Goal: Task Accomplishment & Management: Use online tool/utility

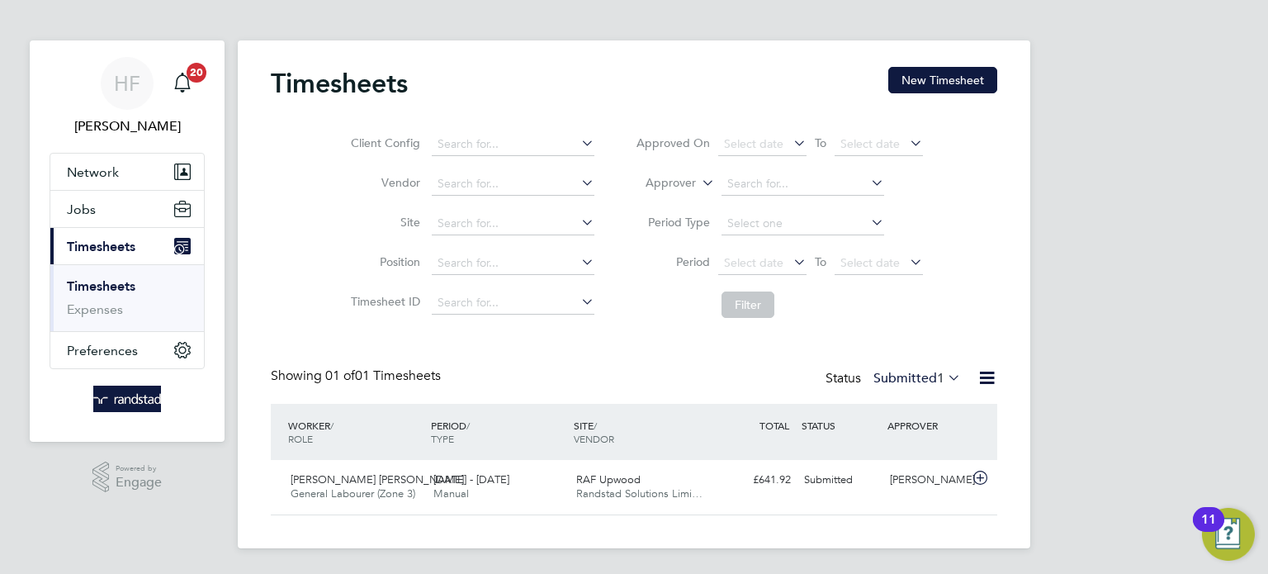
scroll to position [41, 144]
click at [118, 287] on link "Timesheets" at bounding box center [101, 286] width 69 height 16
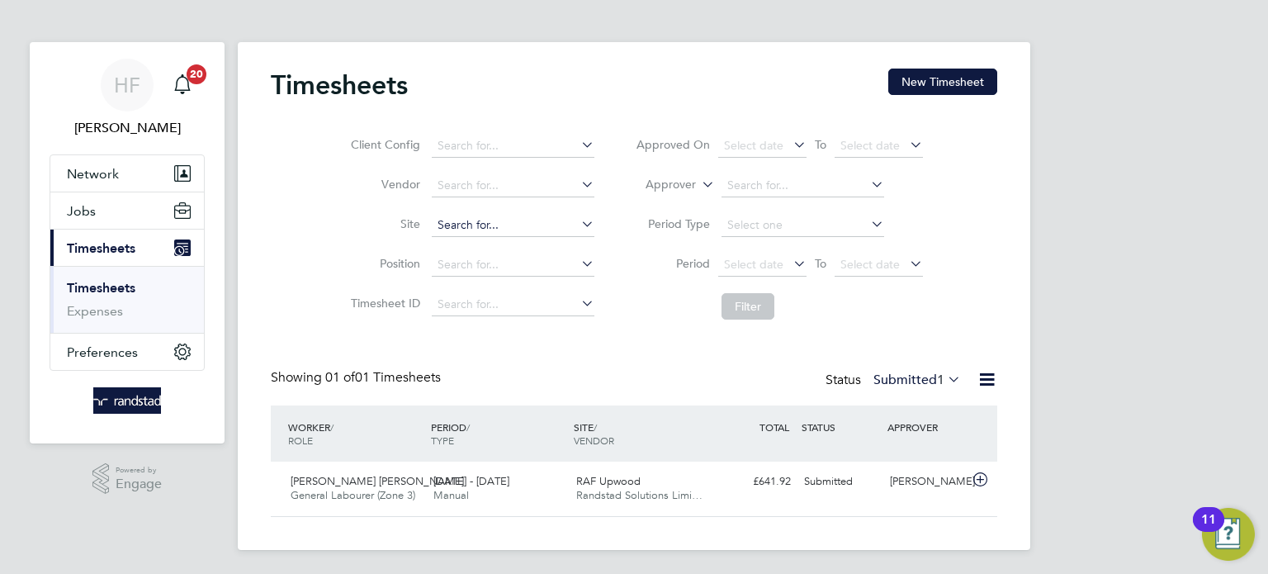
scroll to position [6, 0]
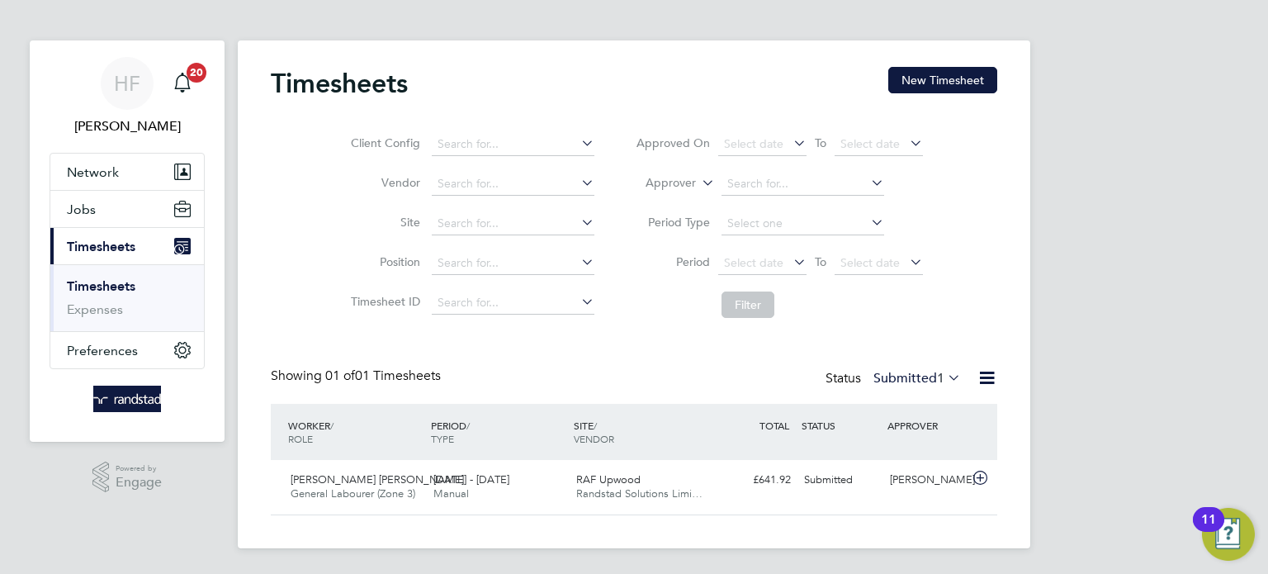
click at [1053, 304] on div "HF Hollie Furby Notifications 20 Applications: Network Businesses Sites Workers…" at bounding box center [634, 284] width 1268 height 580
